Goal: Task Accomplishment & Management: Manage account settings

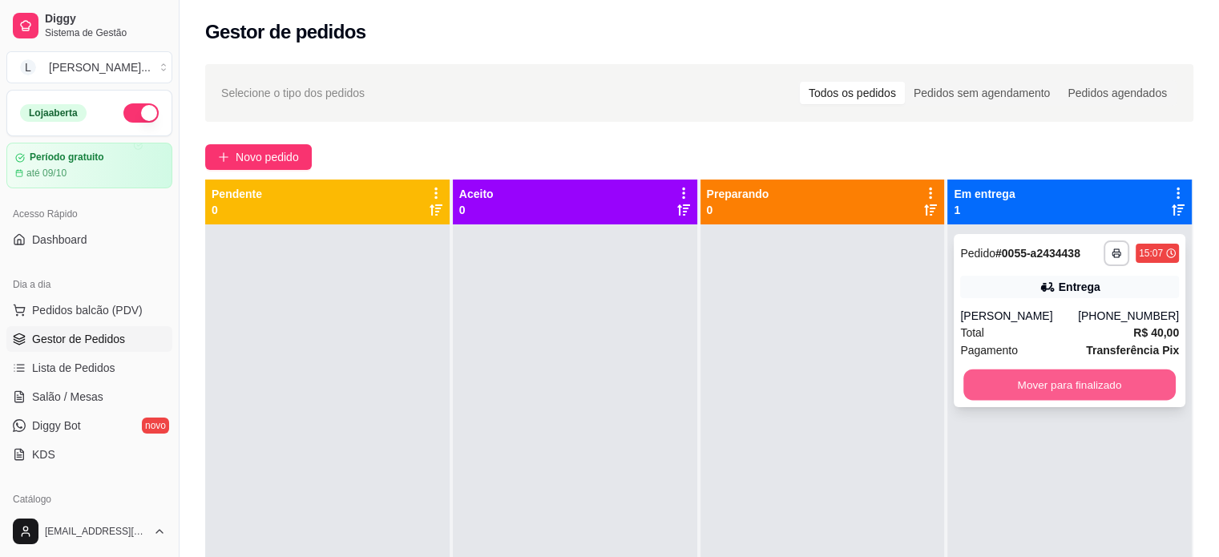
click at [1037, 390] on button "Mover para finalizado" at bounding box center [1069, 384] width 212 height 31
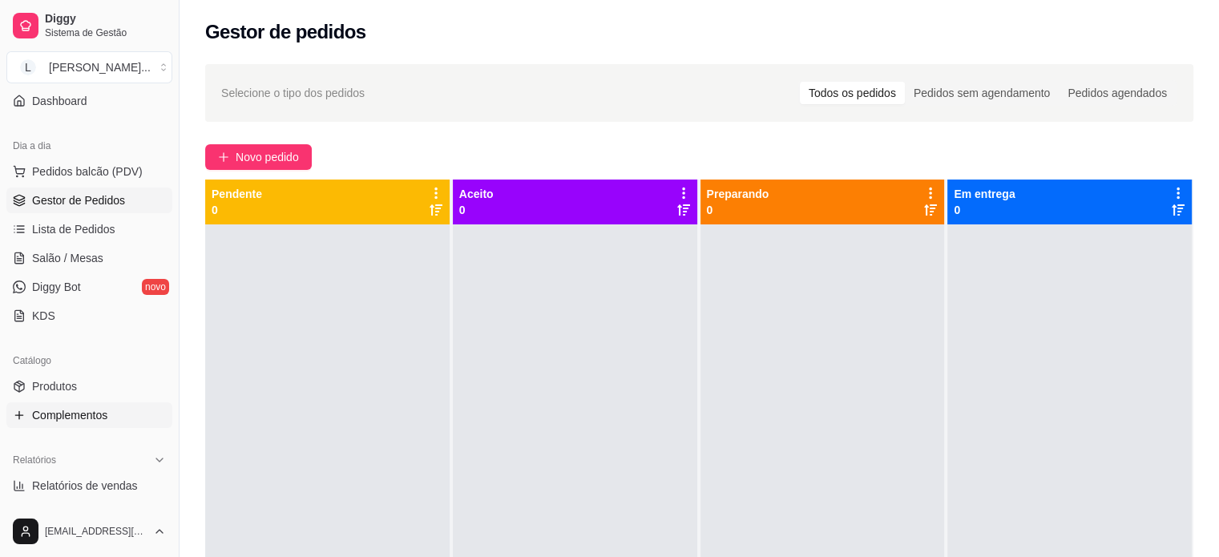
scroll to position [160, 0]
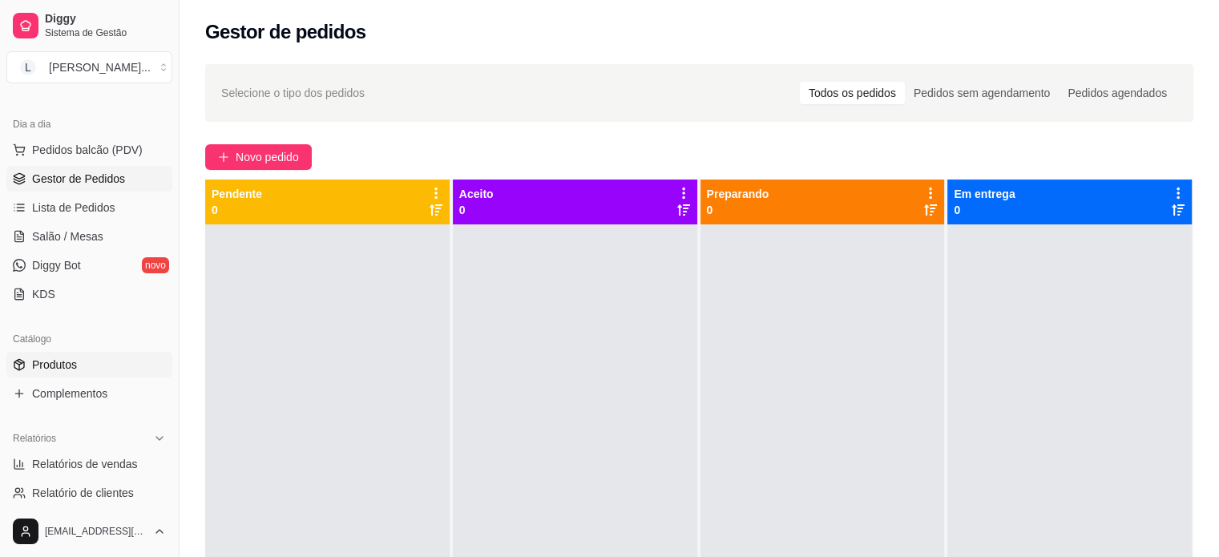
click at [62, 366] on span "Produtos" at bounding box center [54, 365] width 45 height 16
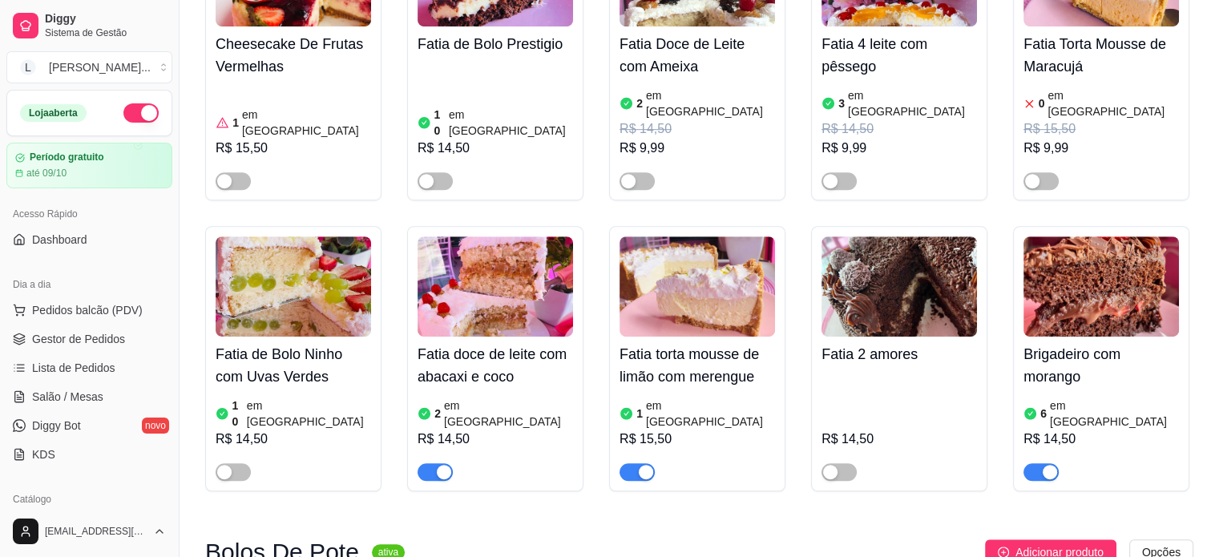
scroll to position [961, 0]
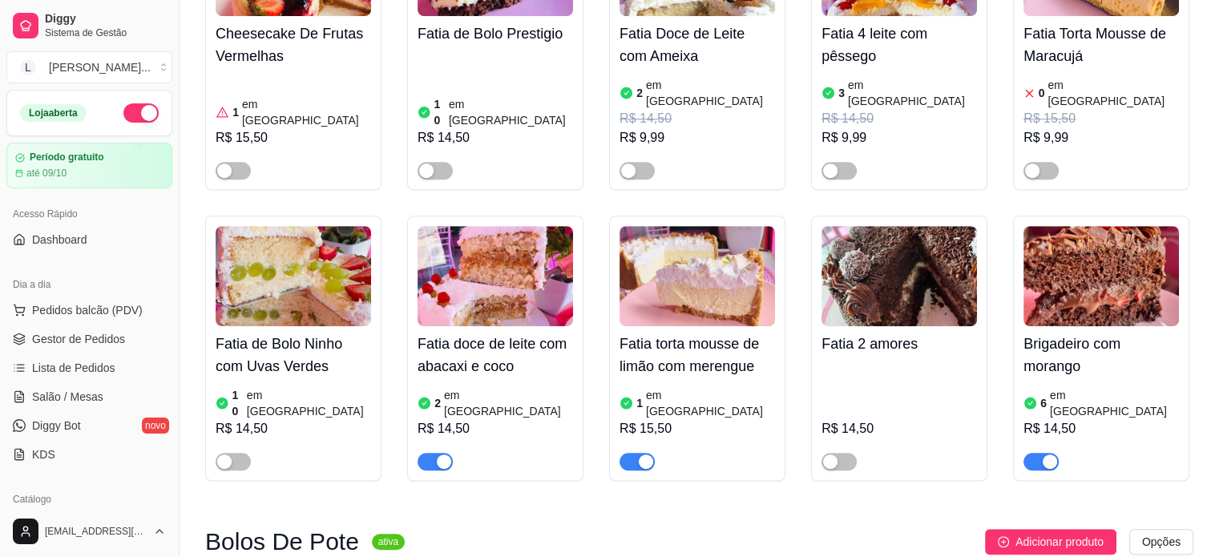
click at [435, 453] on button "button" at bounding box center [434, 462] width 35 height 18
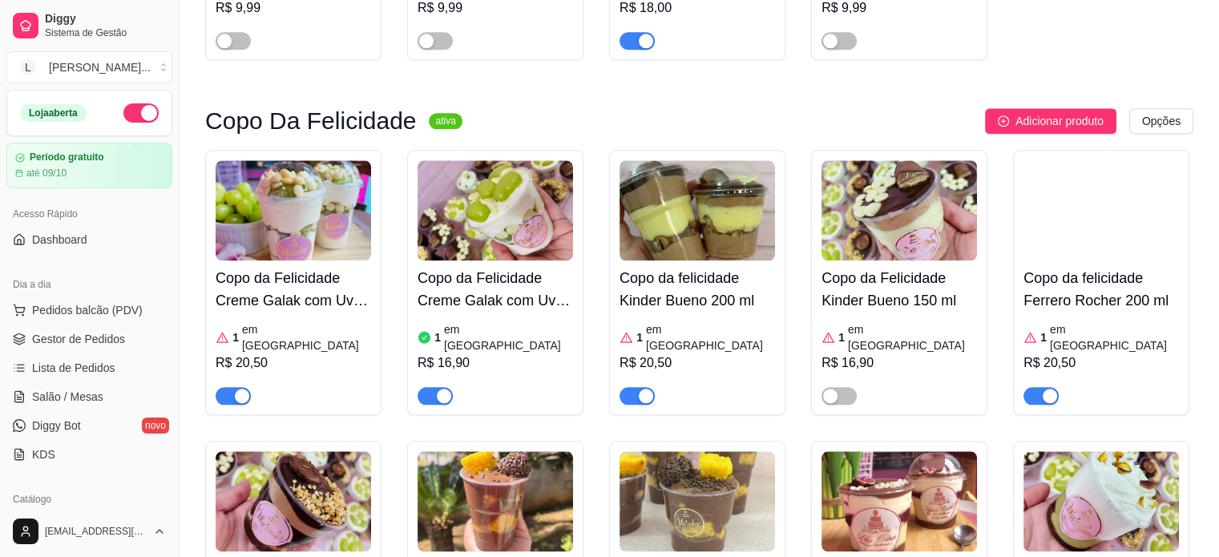
scroll to position [1843, 0]
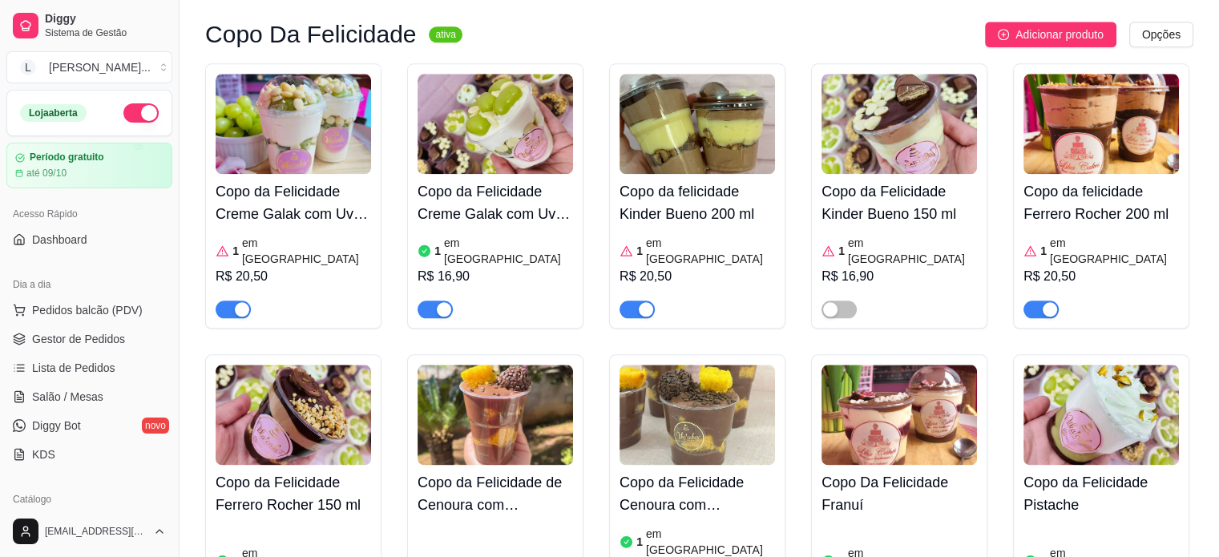
click at [1056, 302] on div "button" at bounding box center [1049, 309] width 14 height 14
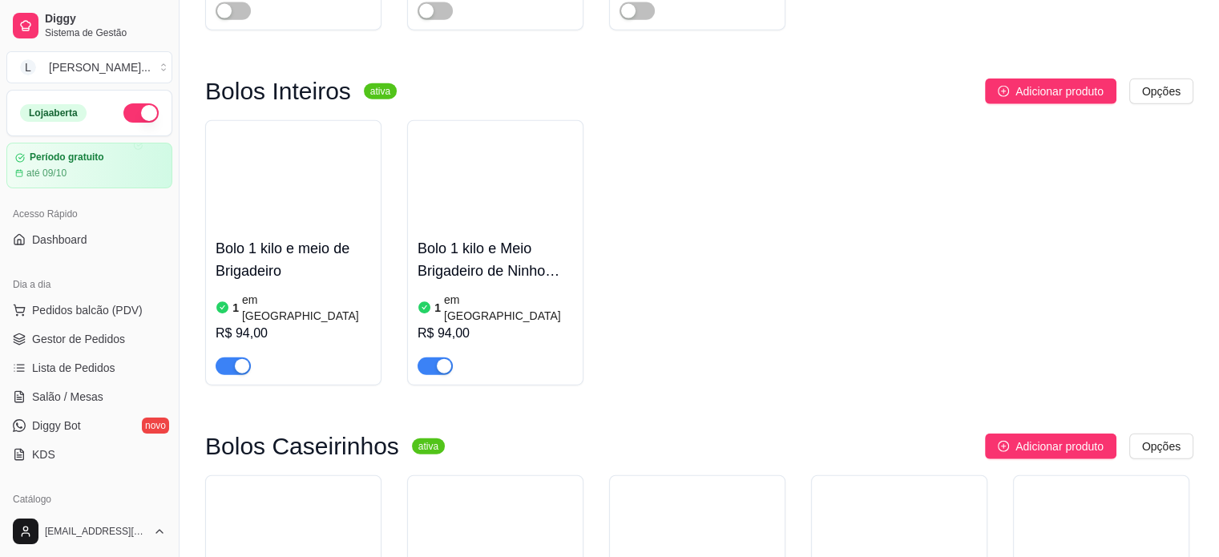
scroll to position [3926, 0]
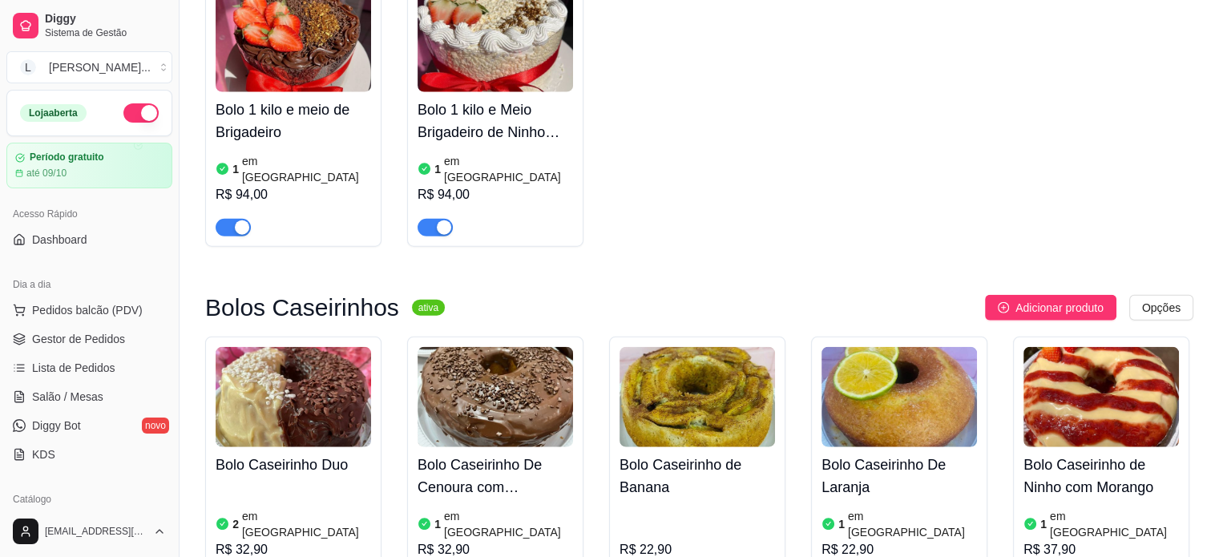
click at [242, 482] on div "2 em estoque R$ 32,90" at bounding box center [293, 536] width 155 height 109
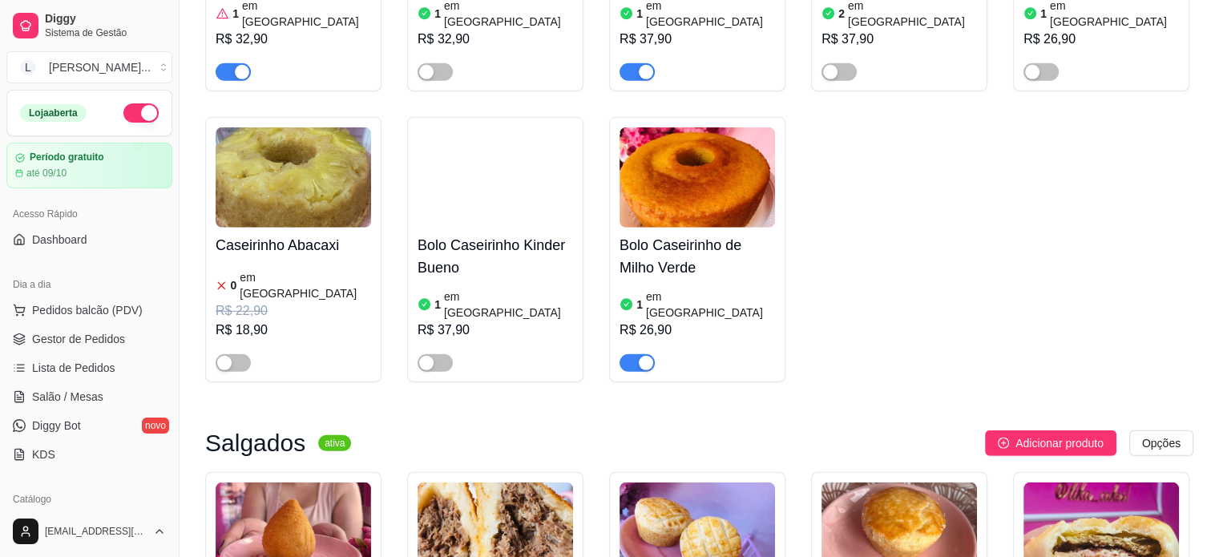
scroll to position [4807, 0]
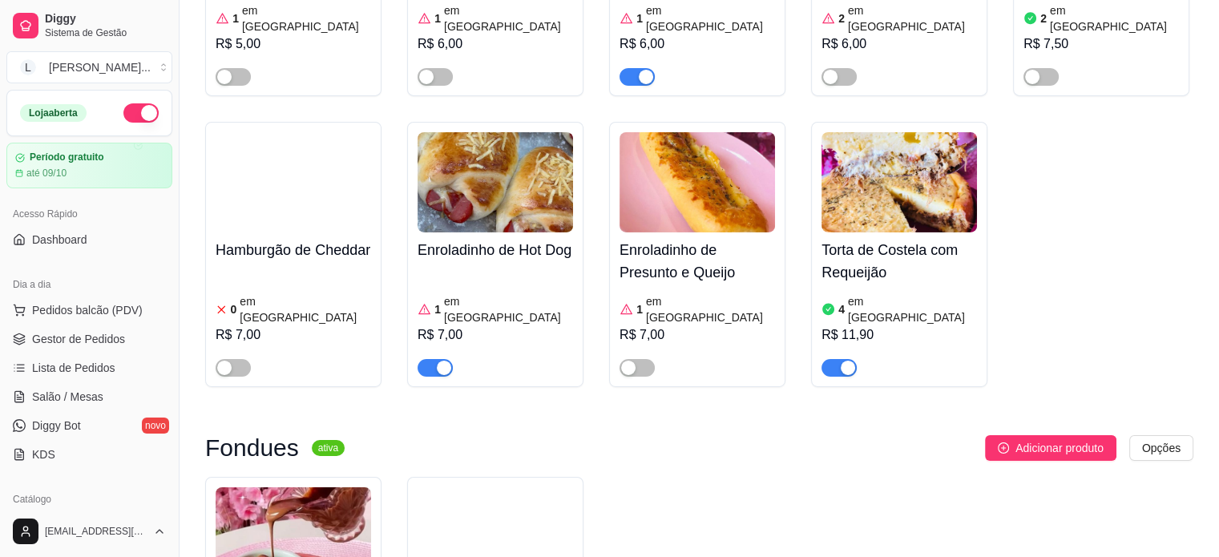
scroll to position [5688, 0]
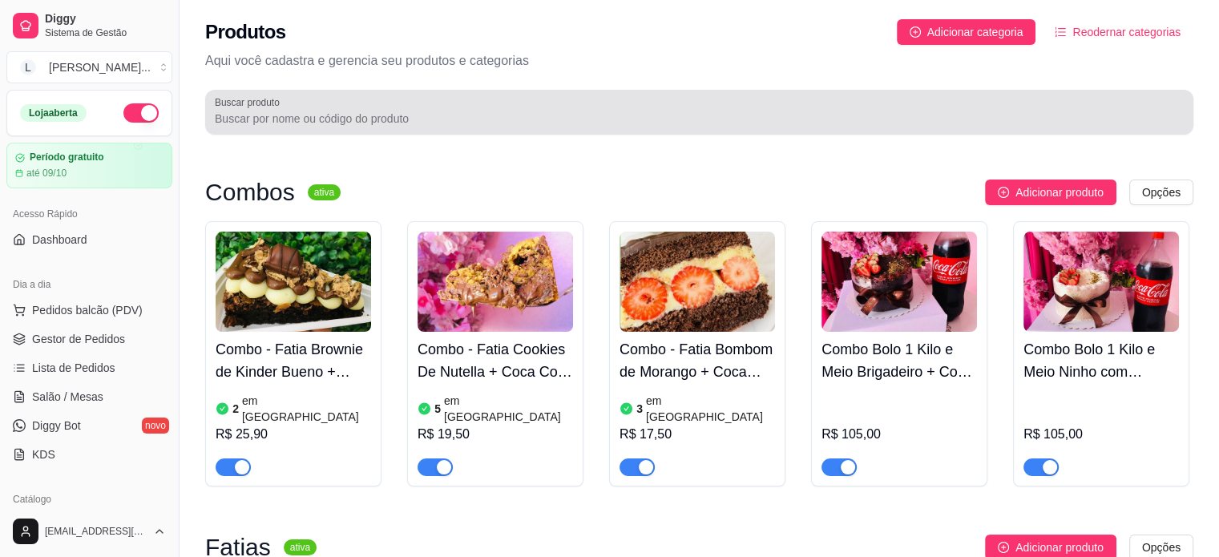
click at [333, 113] on input "Buscar produto" at bounding box center [699, 119] width 969 height 16
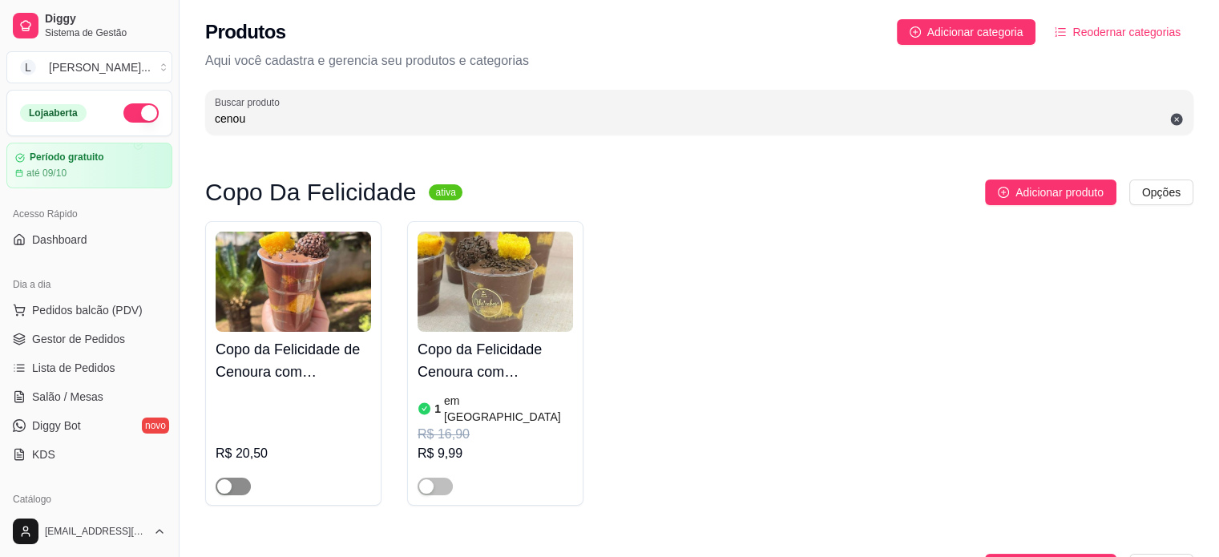
type input "cenou"
click at [225, 477] on span "button" at bounding box center [233, 486] width 35 height 18
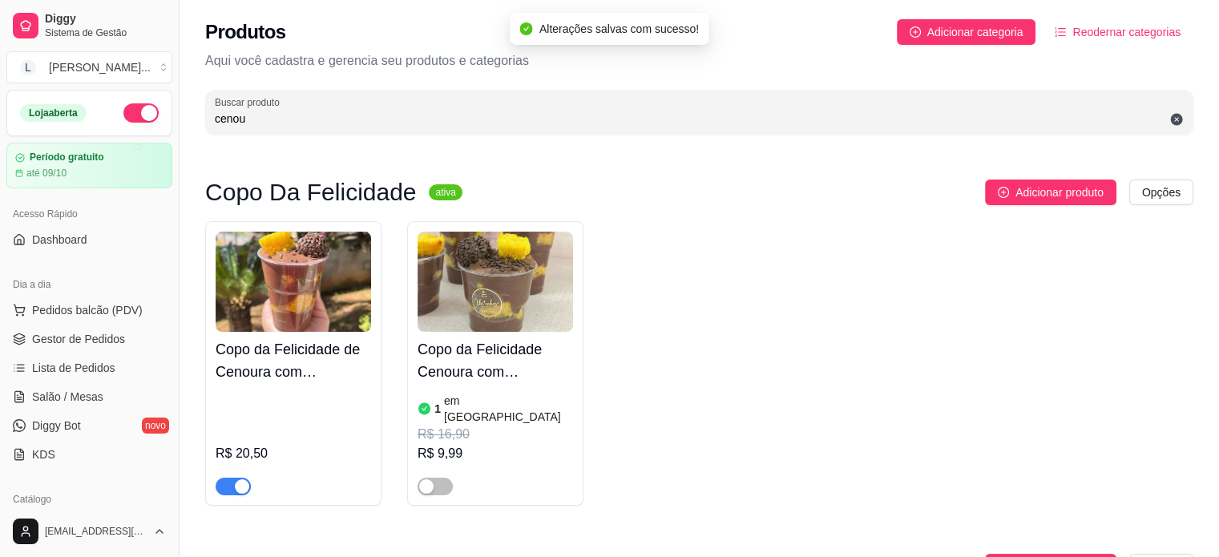
click at [488, 310] on img at bounding box center [494, 282] width 155 height 100
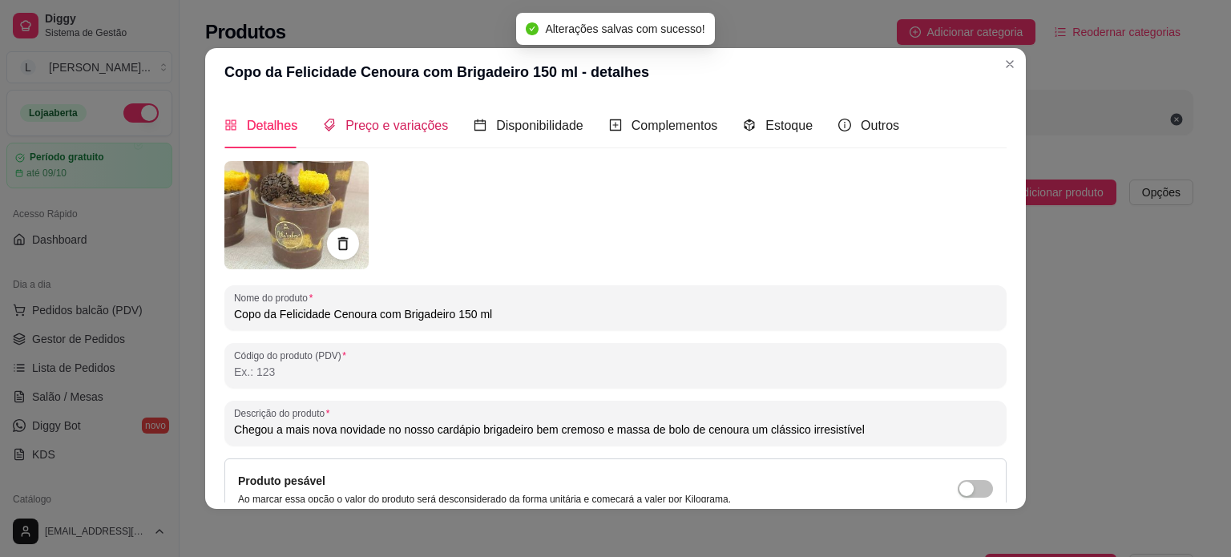
click at [369, 125] on span "Preço e variações" at bounding box center [396, 126] width 103 height 14
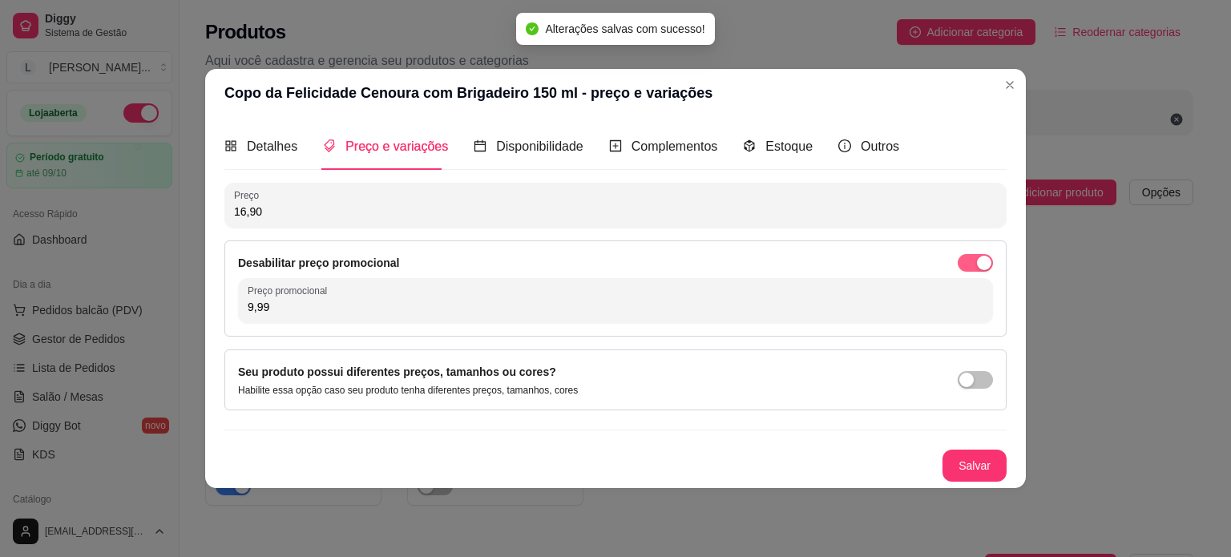
click at [969, 258] on span "button" at bounding box center [974, 263] width 35 height 18
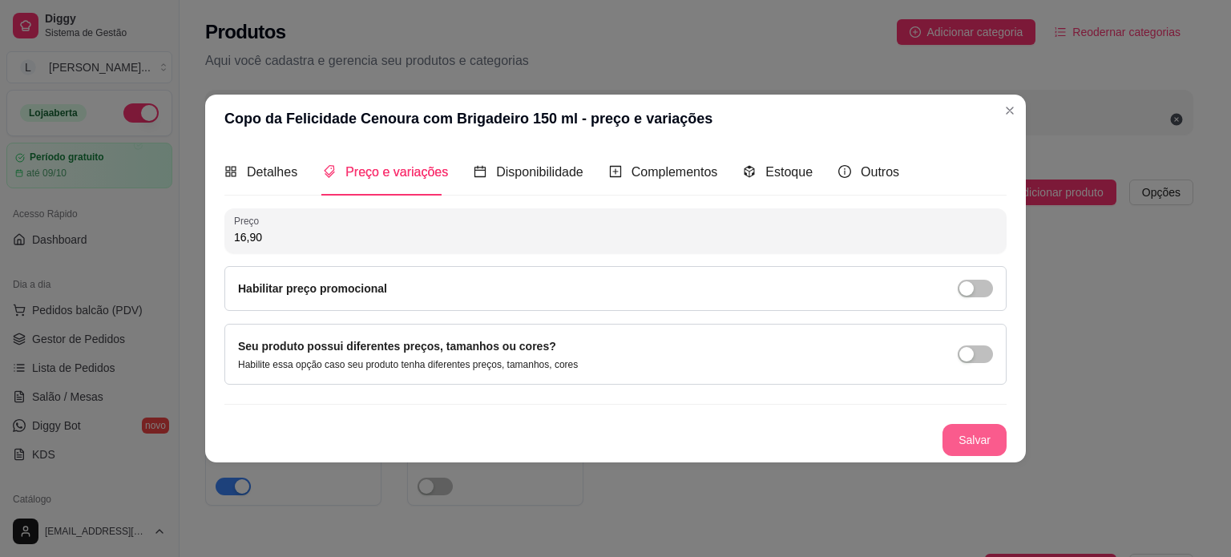
click at [964, 427] on button "Salvar" at bounding box center [974, 440] width 64 height 32
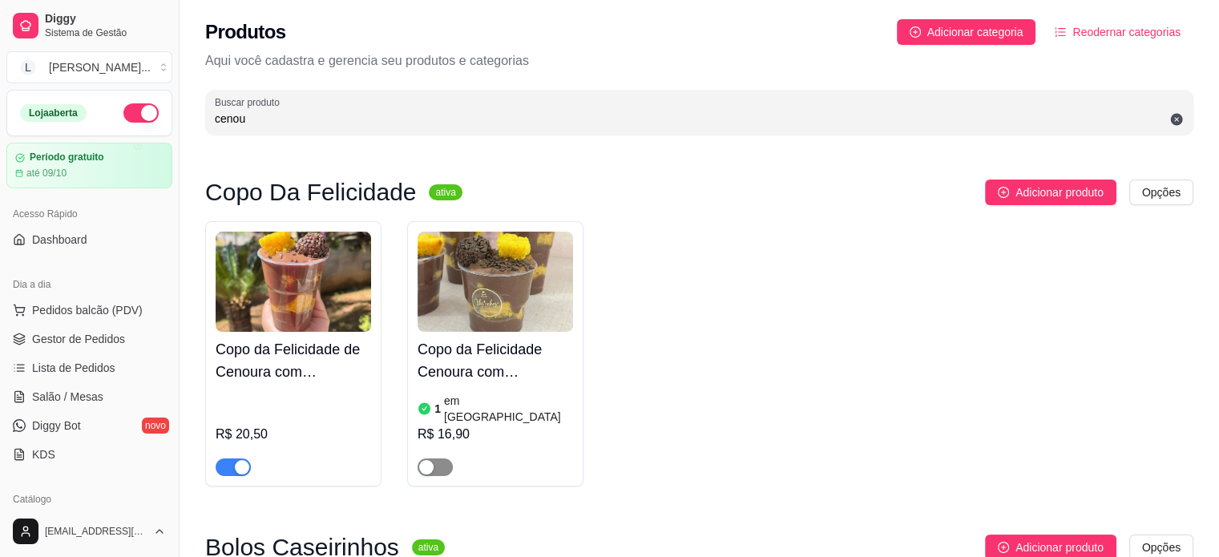
click at [429, 460] on div "button" at bounding box center [426, 467] width 14 height 14
click at [459, 378] on h4 "Copo da Felicidade Cenoura com Brigadeiro 150 ml" at bounding box center [494, 360] width 155 height 45
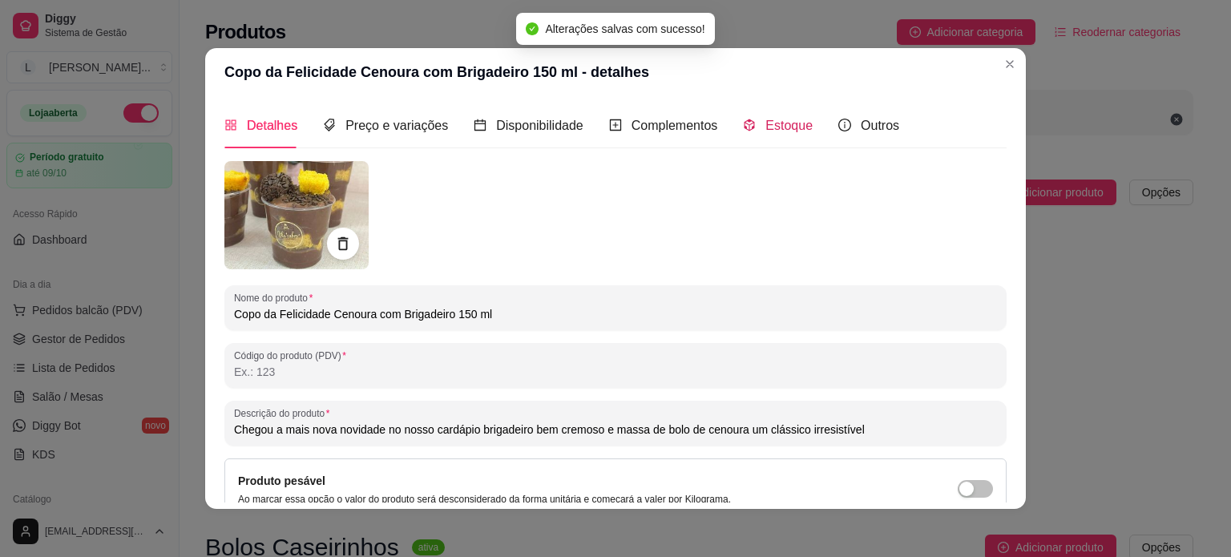
click at [765, 119] on span "Estoque" at bounding box center [788, 126] width 47 height 14
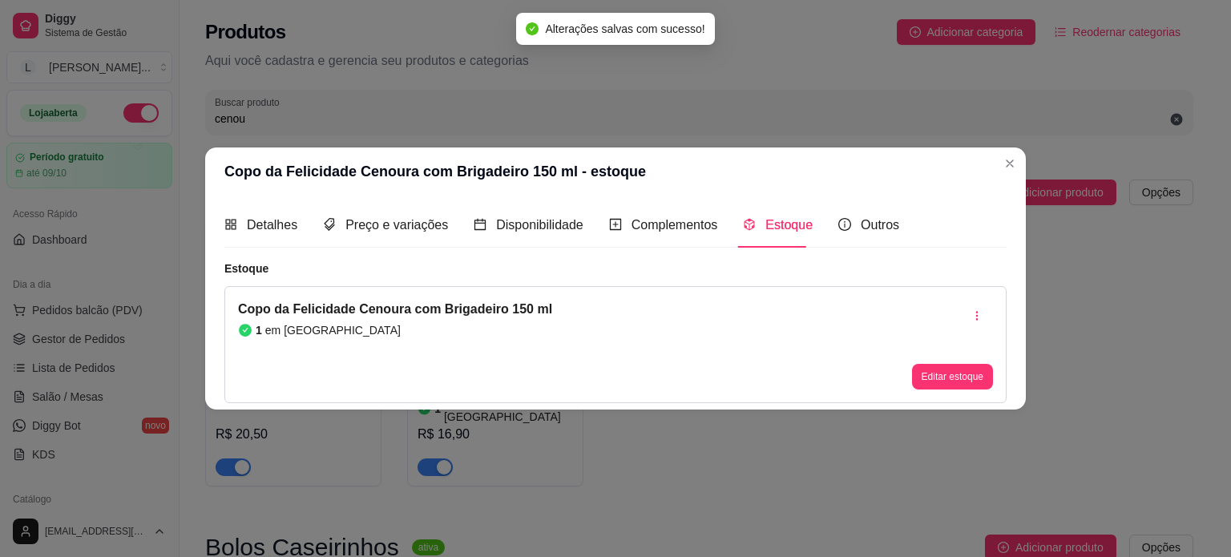
click at [963, 385] on button "Editar estoque" at bounding box center [952, 377] width 81 height 26
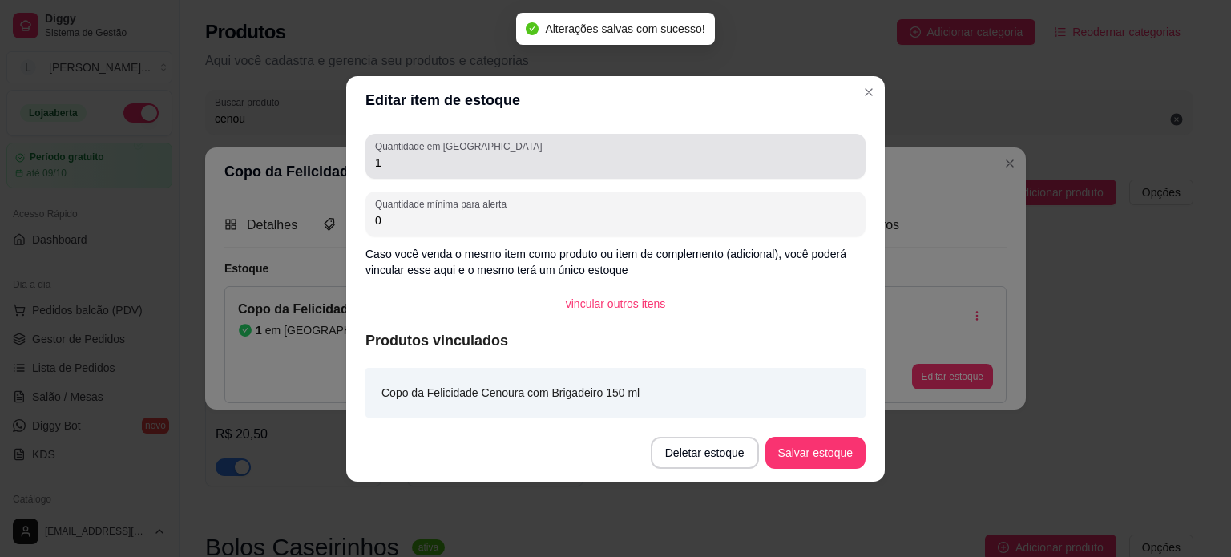
click at [437, 155] on input "1" at bounding box center [615, 163] width 481 height 16
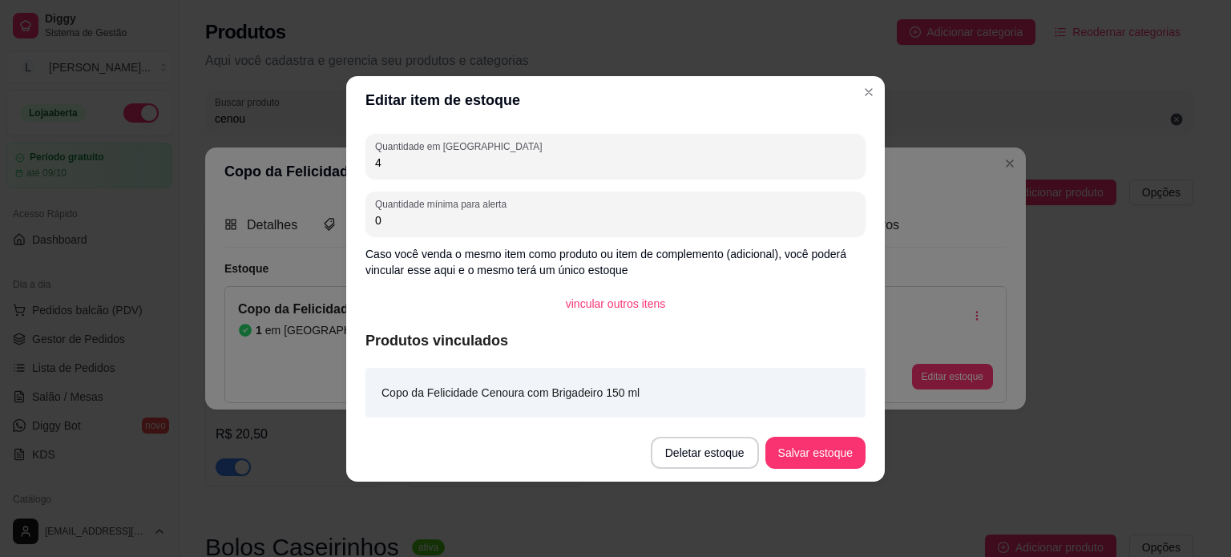
type input "4"
click at [801, 440] on button "Salvar estoque" at bounding box center [815, 453] width 100 height 32
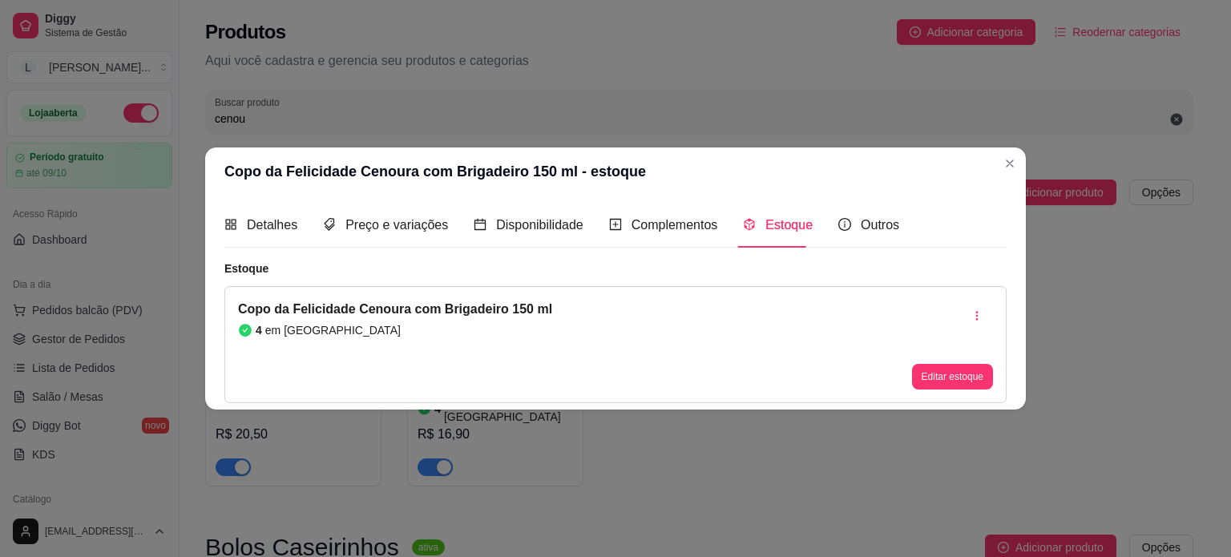
click at [1009, 176] on header "Copo da Felicidade Cenoura com Brigadeiro 150 ml - estoque" at bounding box center [615, 171] width 820 height 48
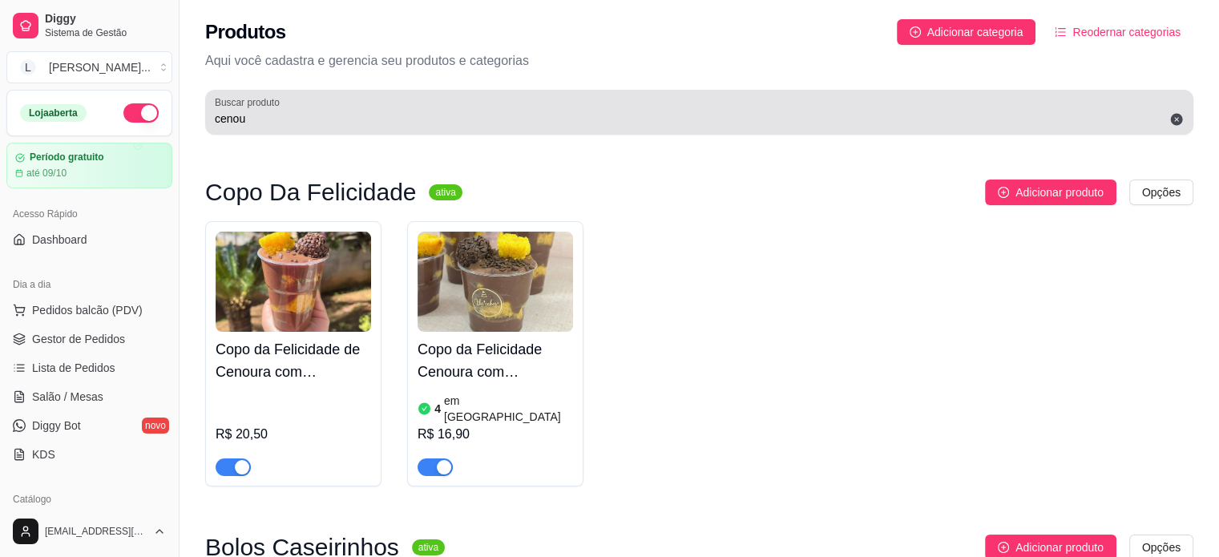
click at [296, 128] on div "Buscar produto cenou" at bounding box center [699, 112] width 988 height 45
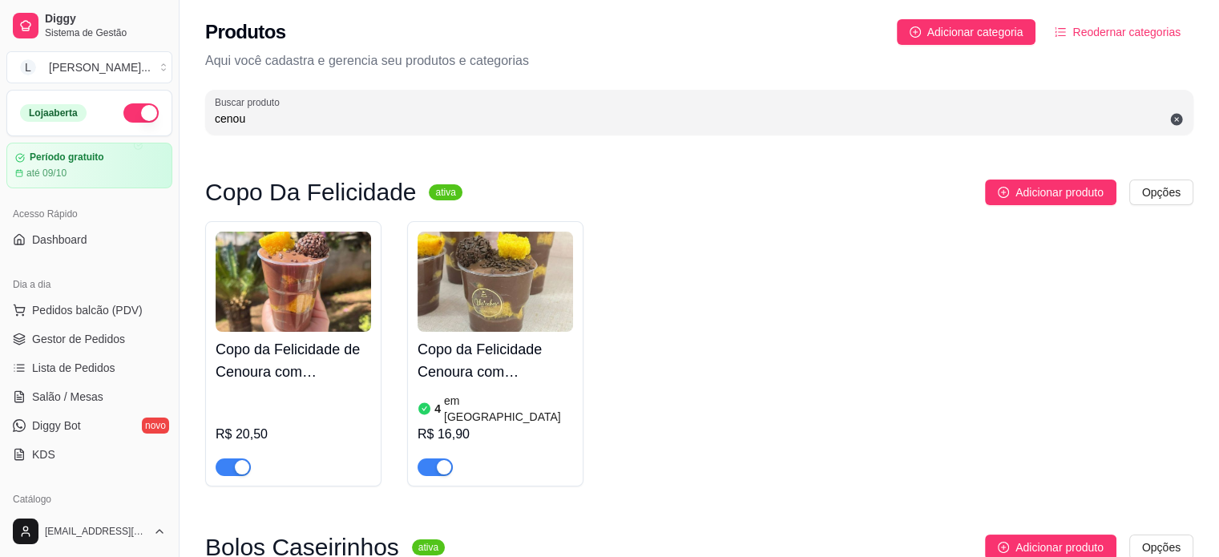
click at [297, 128] on div "Buscar produto cenou" at bounding box center [699, 112] width 988 height 45
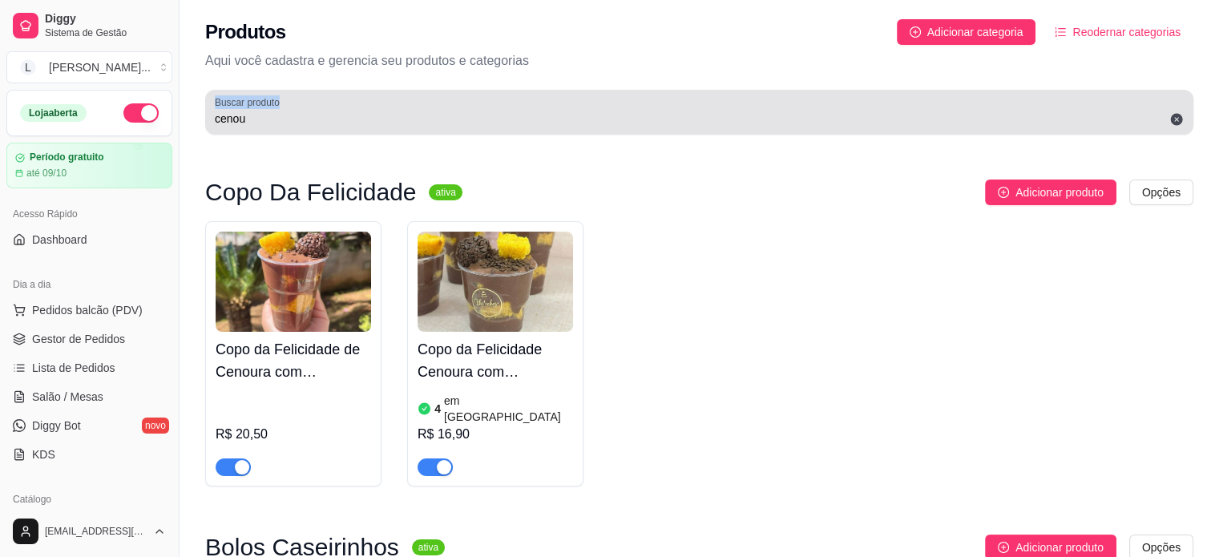
click at [297, 128] on div "Buscar produto cenou" at bounding box center [699, 112] width 988 height 45
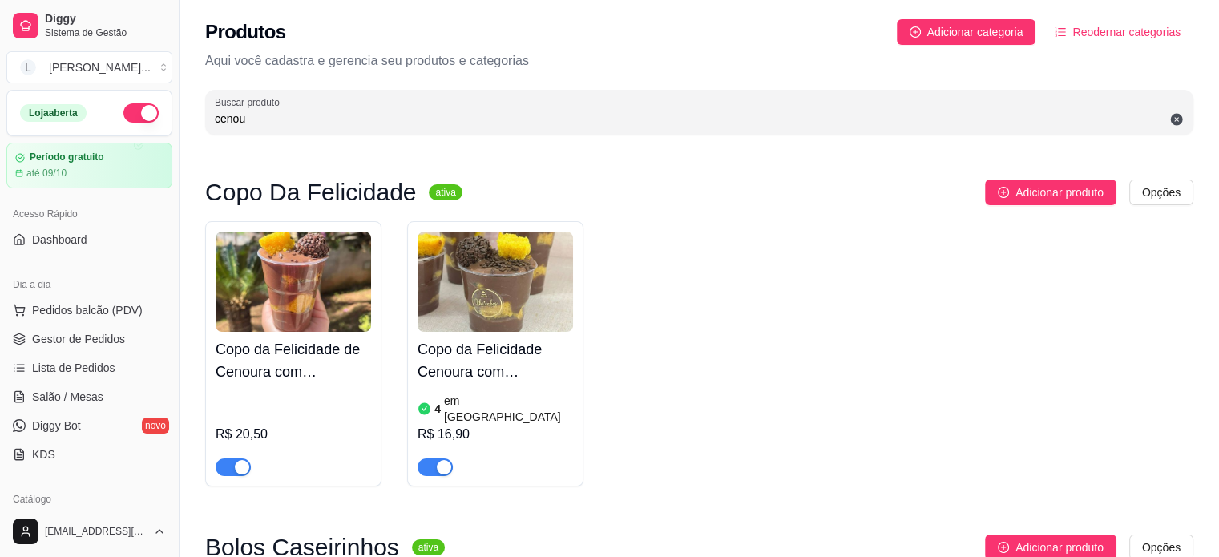
click at [285, 111] on input "cenou" at bounding box center [699, 119] width 969 height 16
click at [281, 111] on input "cenou" at bounding box center [699, 119] width 969 height 16
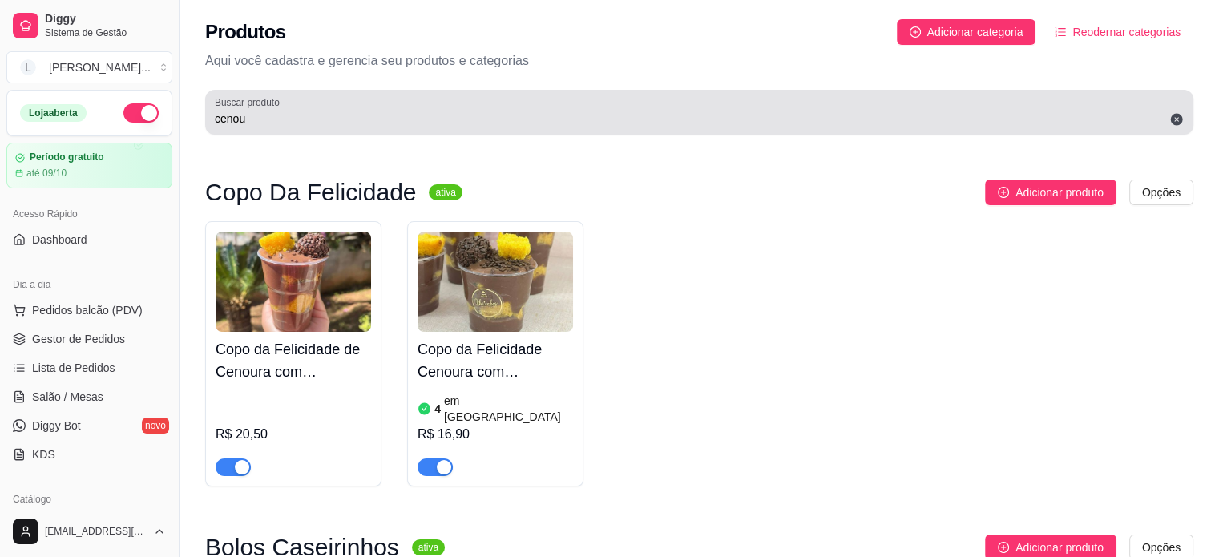
drag, startPoint x: 239, startPoint y: 108, endPoint x: 596, endPoint y: 99, distance: 357.4
click at [240, 108] on label "Buscar produto" at bounding box center [250, 102] width 70 height 14
click at [240, 111] on input "cenou" at bounding box center [699, 119] width 969 height 16
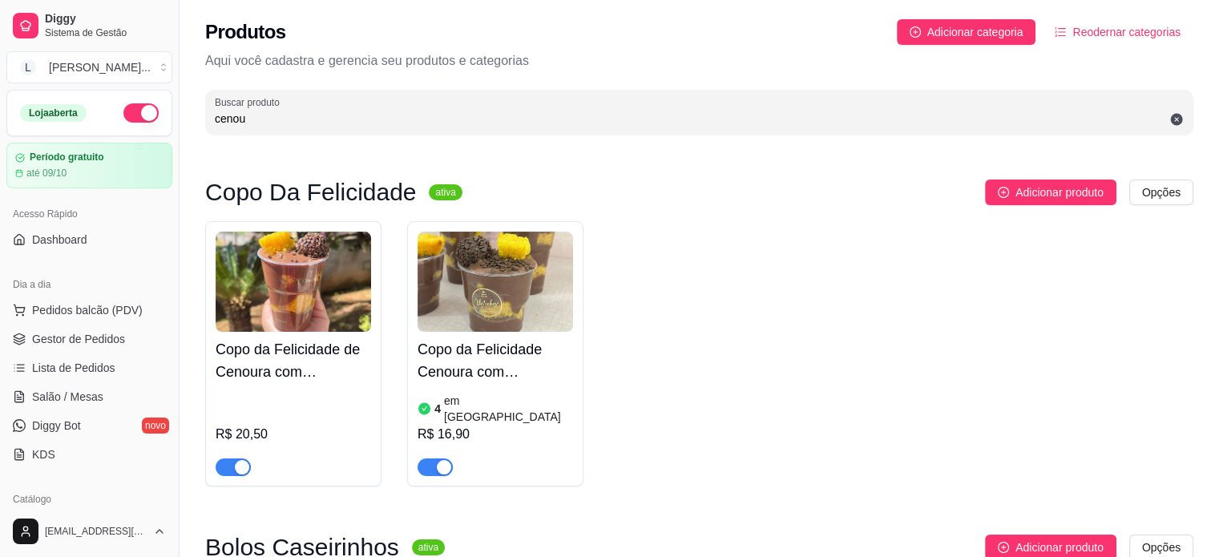
click at [1169, 116] on icon at bounding box center [1176, 119] width 14 height 14
